Goal: Check status: Check status

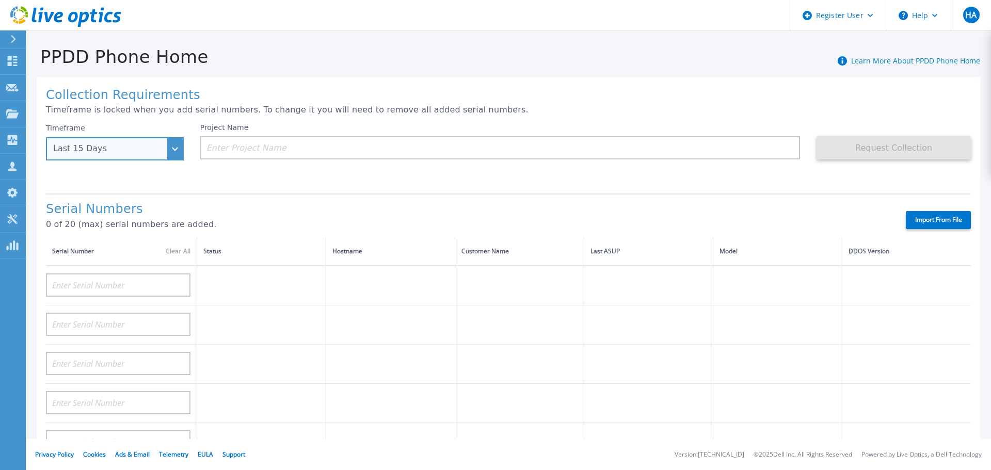
click at [123, 140] on div "Last 15 Days" at bounding box center [115, 148] width 138 height 23
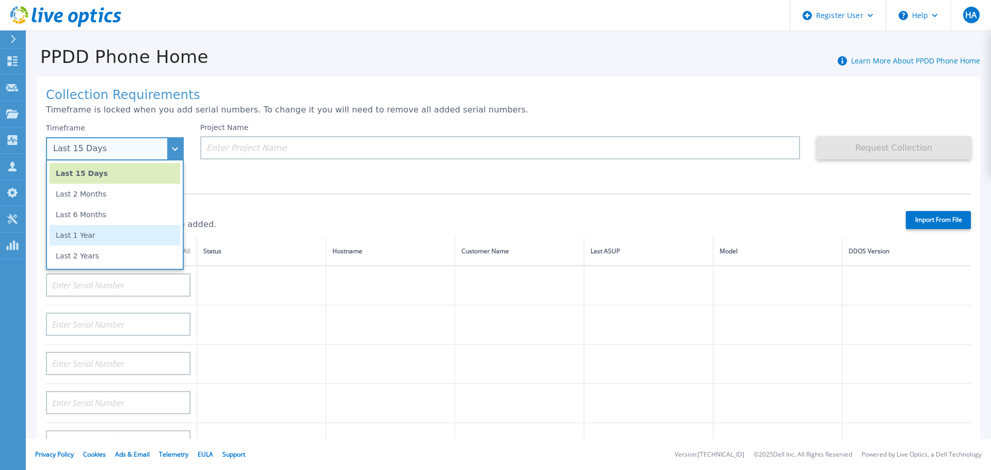
click at [91, 239] on li "Last 1 Year" at bounding box center [115, 235] width 131 height 21
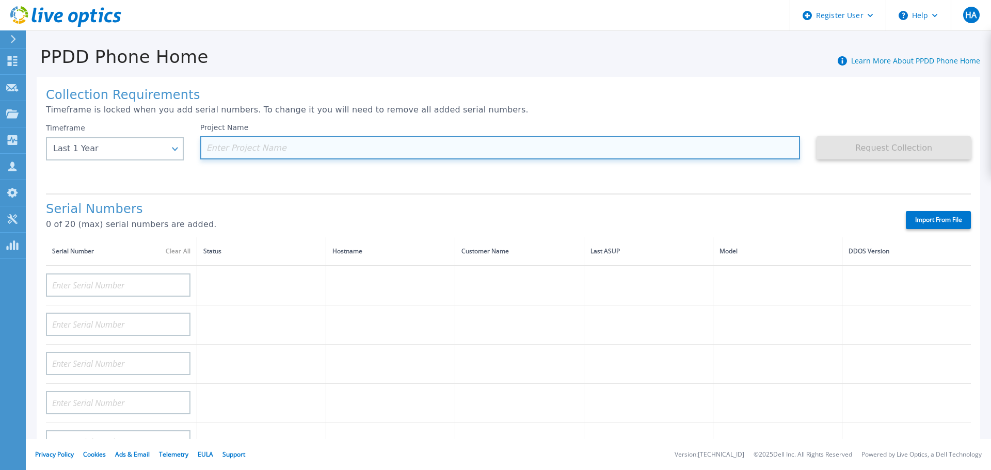
click at [315, 149] on input at bounding box center [500, 147] width 600 height 23
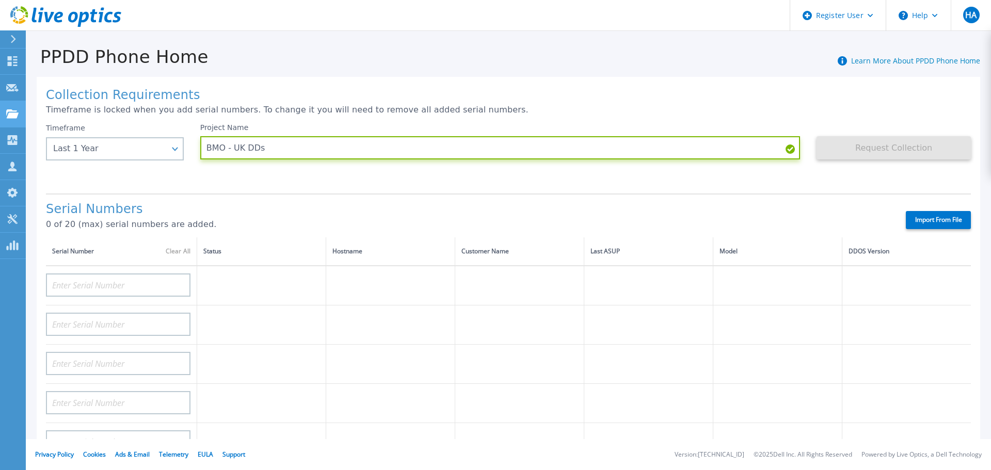
type input "BMO - UK DDs"
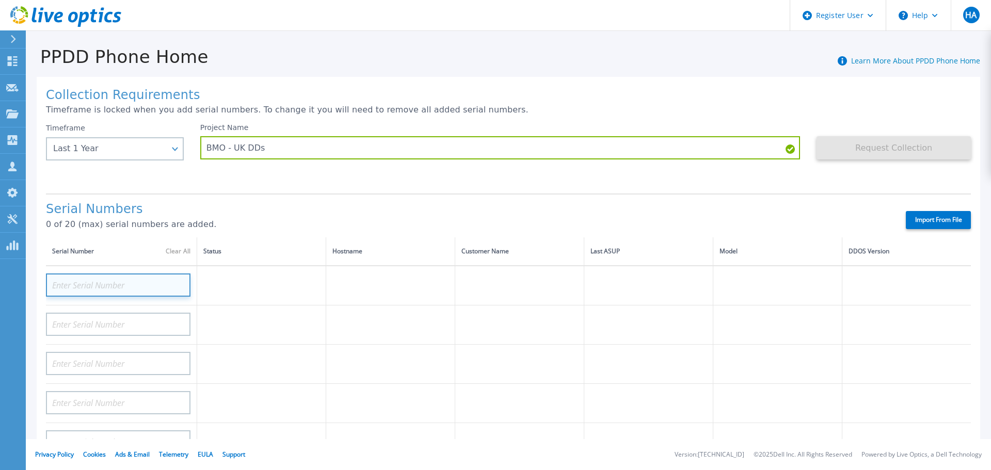
click at [97, 284] on input at bounding box center [118, 285] width 145 height 23
paste input "2 x DD9400 Cap"
type input "2 x DD9400 Cap"
drag, startPoint x: 142, startPoint y: 283, endPoint x: 113, endPoint y: 284, distance: 30.0
click at [113, 284] on input "2 x DD9400 Cap" at bounding box center [118, 285] width 145 height 23
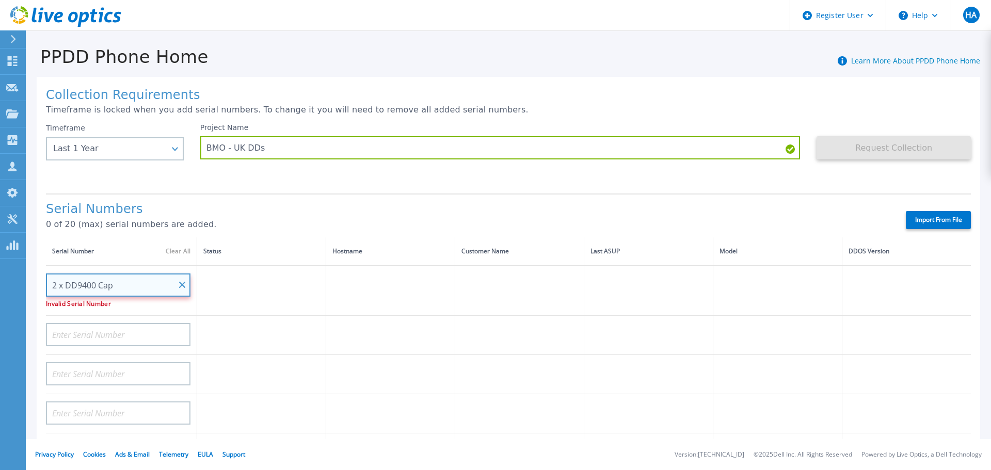
click at [178, 283] on input "2 x DD9400 Cap" at bounding box center [118, 285] width 145 height 23
paste input "CRK00231214203"
type input "CRK00231214203"
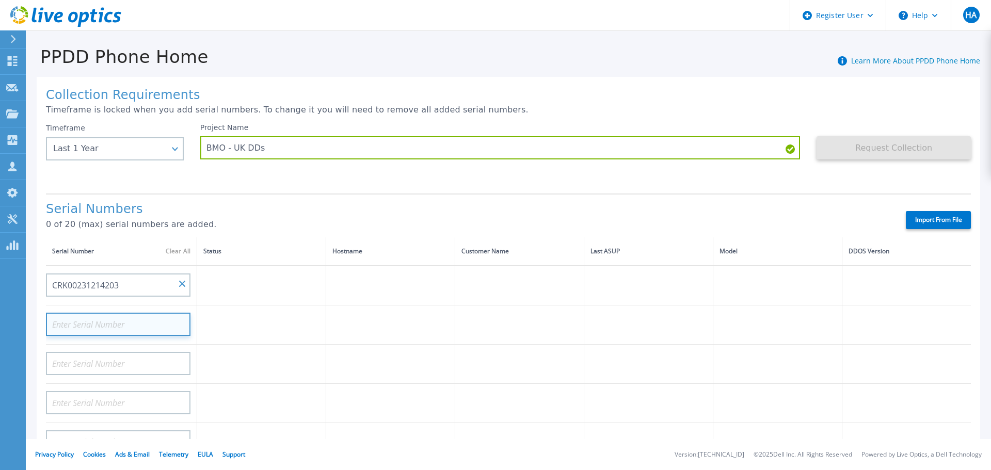
click at [118, 329] on input at bounding box center [118, 324] width 145 height 23
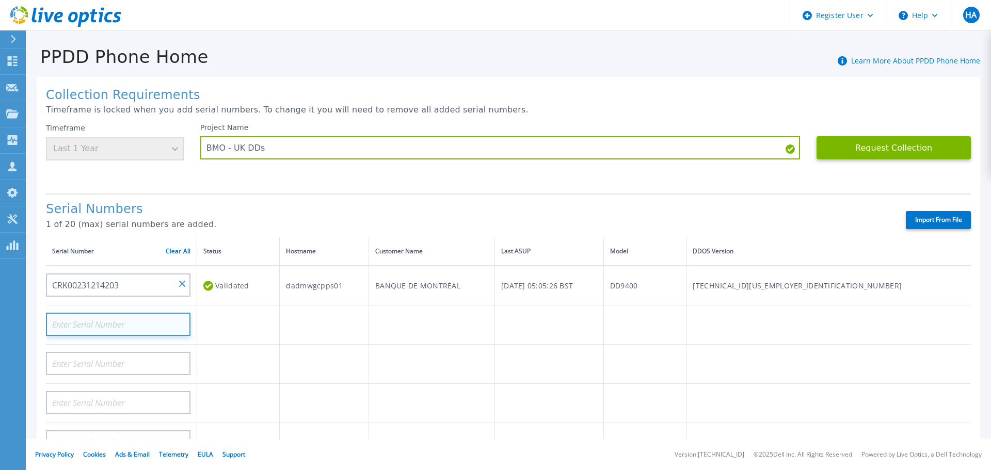
click at [87, 313] on input at bounding box center [118, 324] width 145 height 23
paste input "CRK00231213888"
type input "CRK00231213888"
click at [833, 207] on h1 "Serial Numbers" at bounding box center [467, 209] width 842 height 14
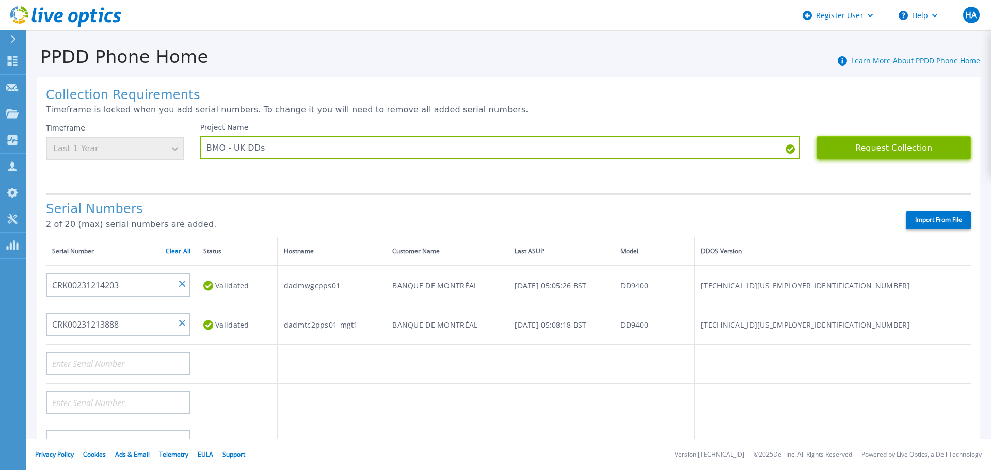
click at [869, 149] on button "Request Collection" at bounding box center [894, 147] width 154 height 23
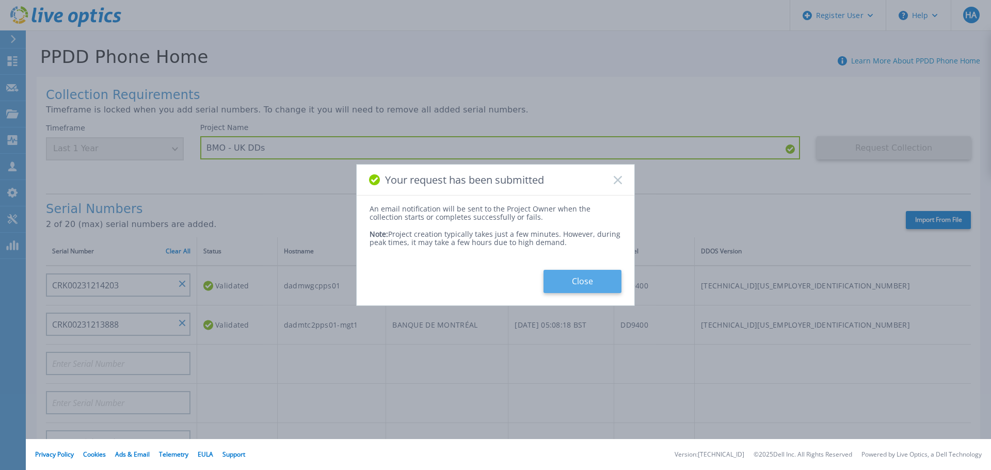
click at [579, 288] on button "Close" at bounding box center [583, 281] width 78 height 23
